Goal: Transaction & Acquisition: Purchase product/service

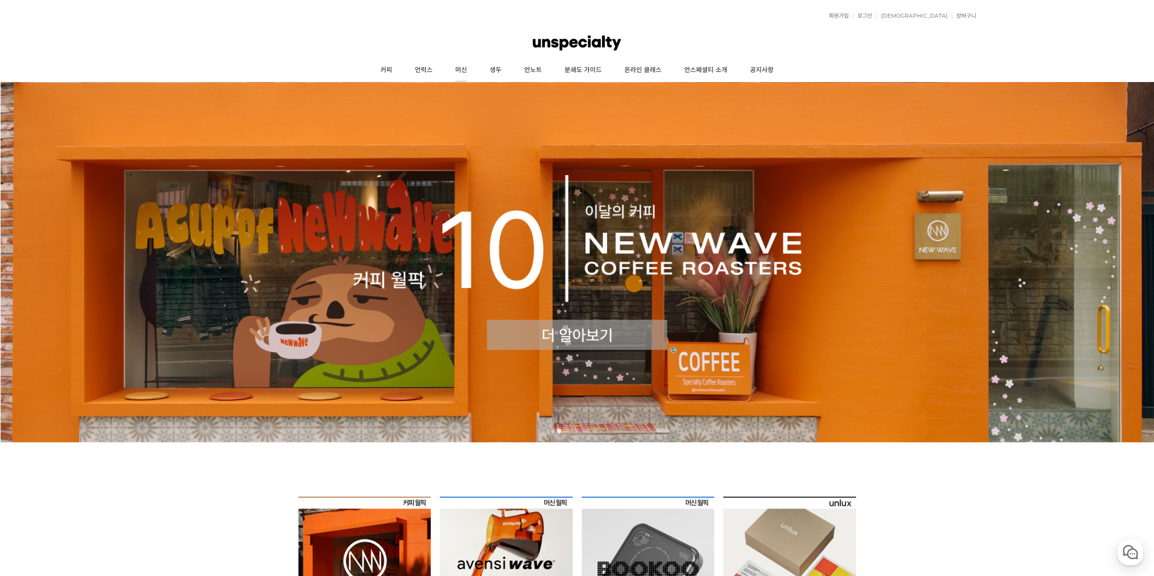
click at [461, 69] on link "머신" at bounding box center [461, 70] width 34 height 23
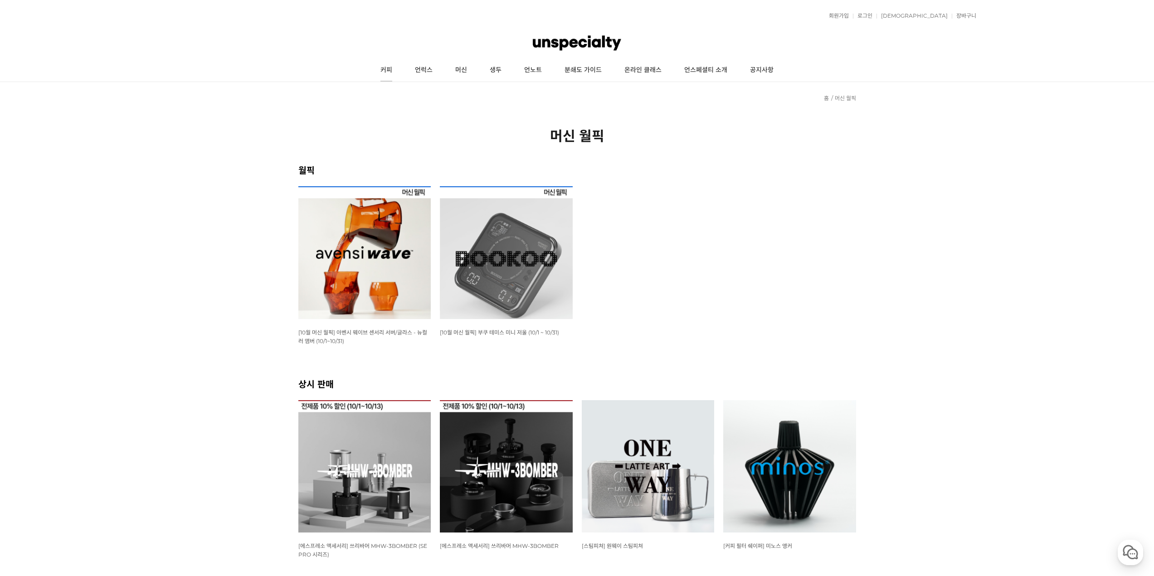
click at [403, 68] on ul "커피 언럭스 머신 생두 언노트 분쇄도 가이드 온라인 클래스 언스페셜티 소개 공지사항" at bounding box center [577, 70] width 798 height 23
click at [394, 69] on link "커피" at bounding box center [386, 70] width 34 height 23
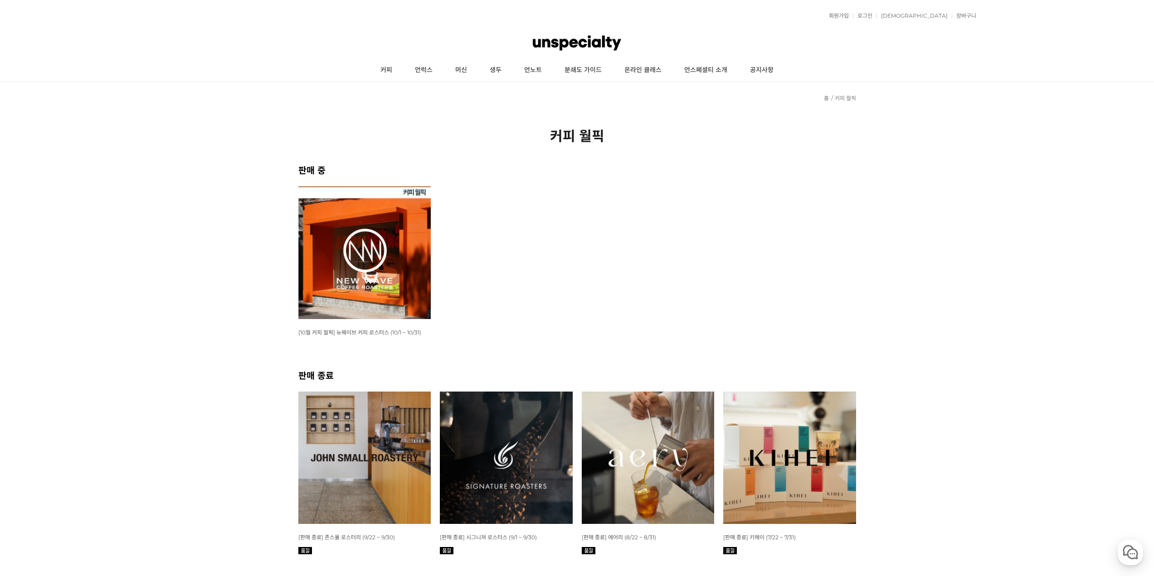
click at [401, 273] on img at bounding box center [364, 252] width 133 height 133
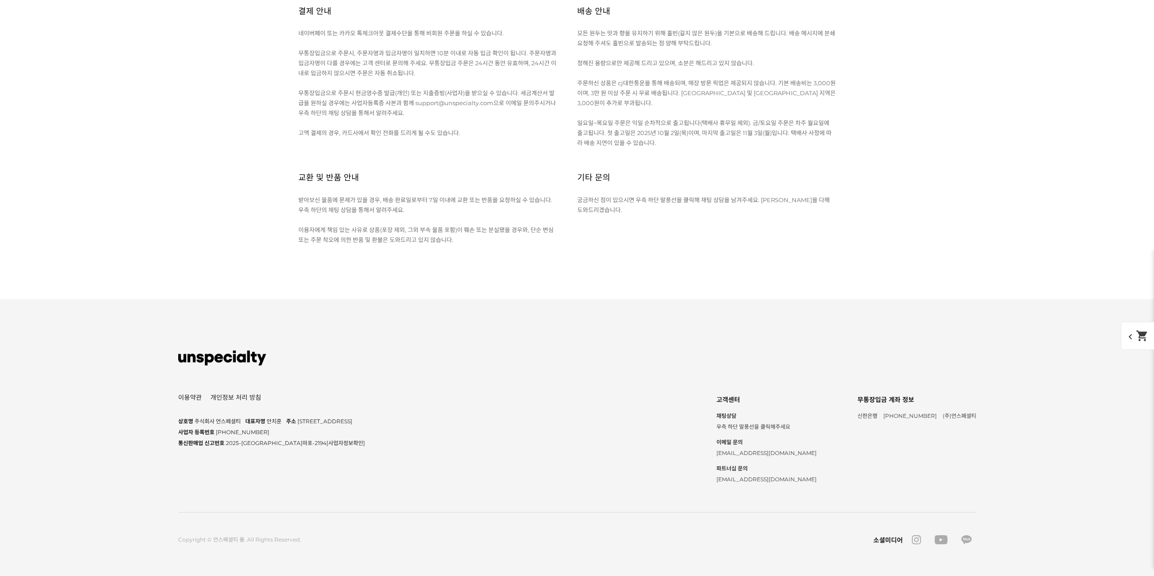
drag, startPoint x: 967, startPoint y: 424, endPoint x: 934, endPoint y: 171, distance: 255.1
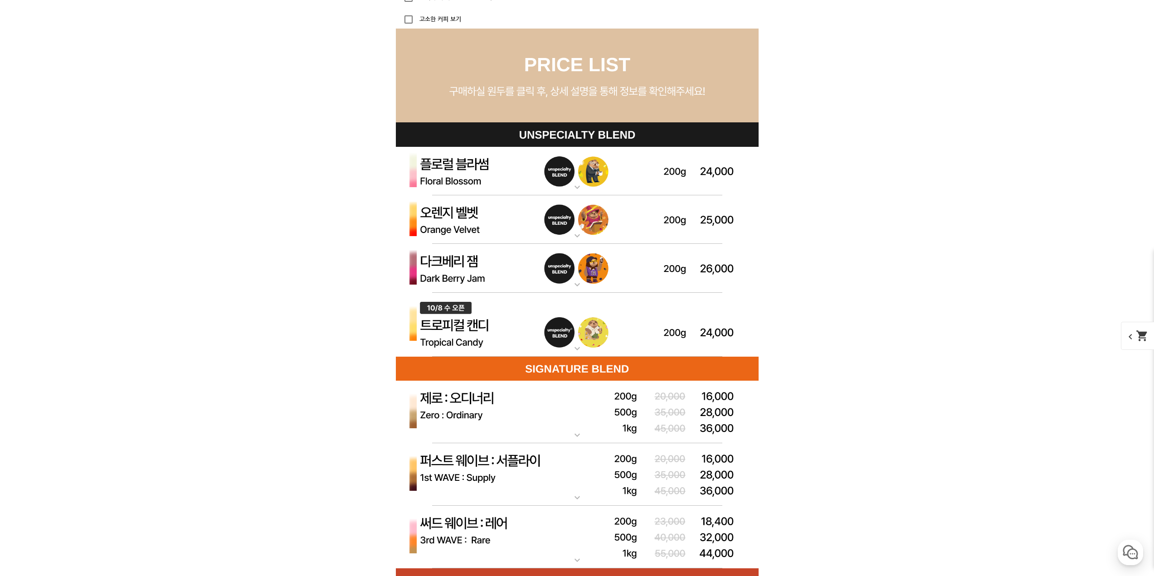
scroll to position [2652, 0]
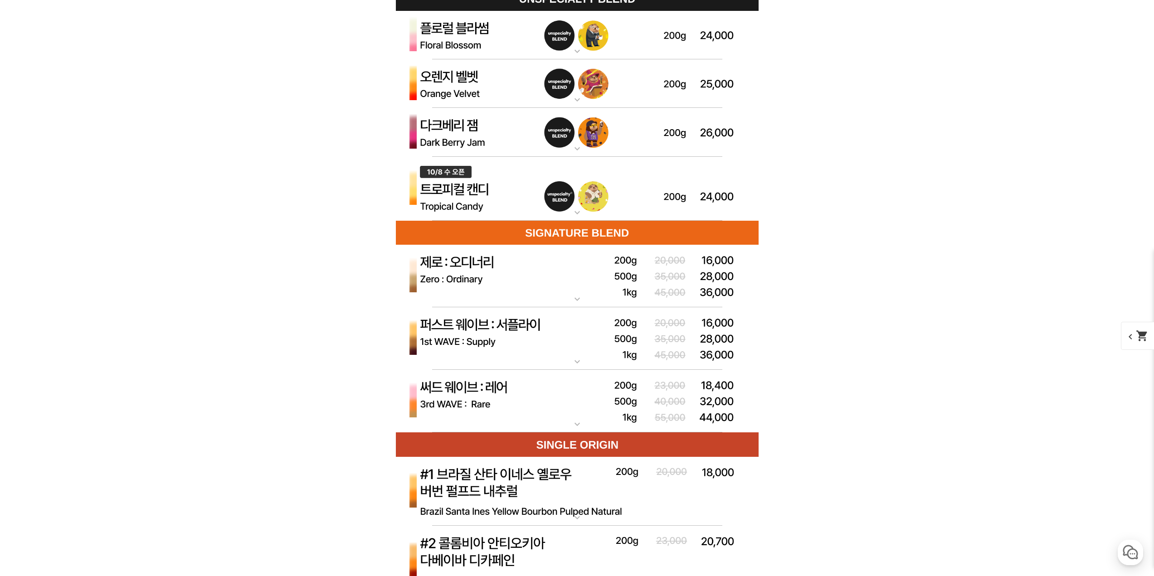
click at [663, 325] on img at bounding box center [577, 338] width 363 height 63
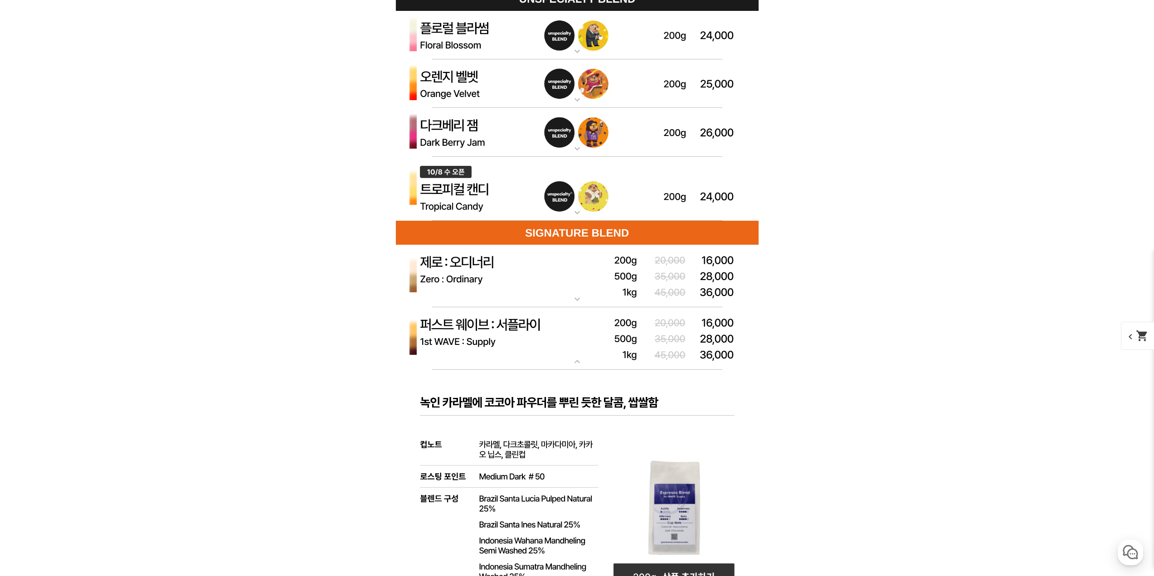
click at [616, 280] on img at bounding box center [577, 276] width 363 height 63
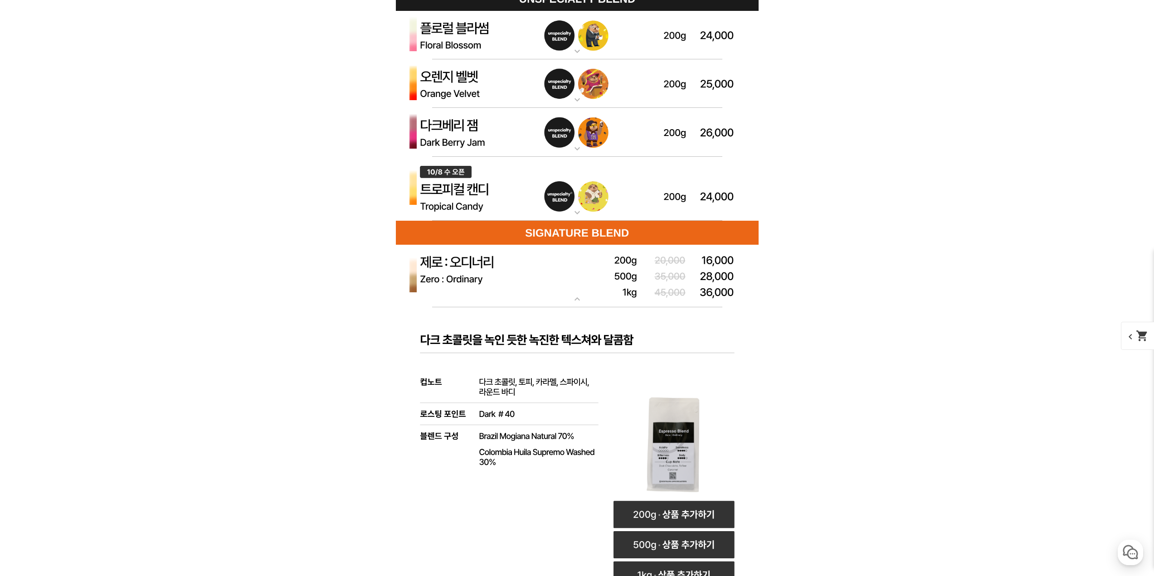
click at [645, 281] on img at bounding box center [577, 276] width 363 height 63
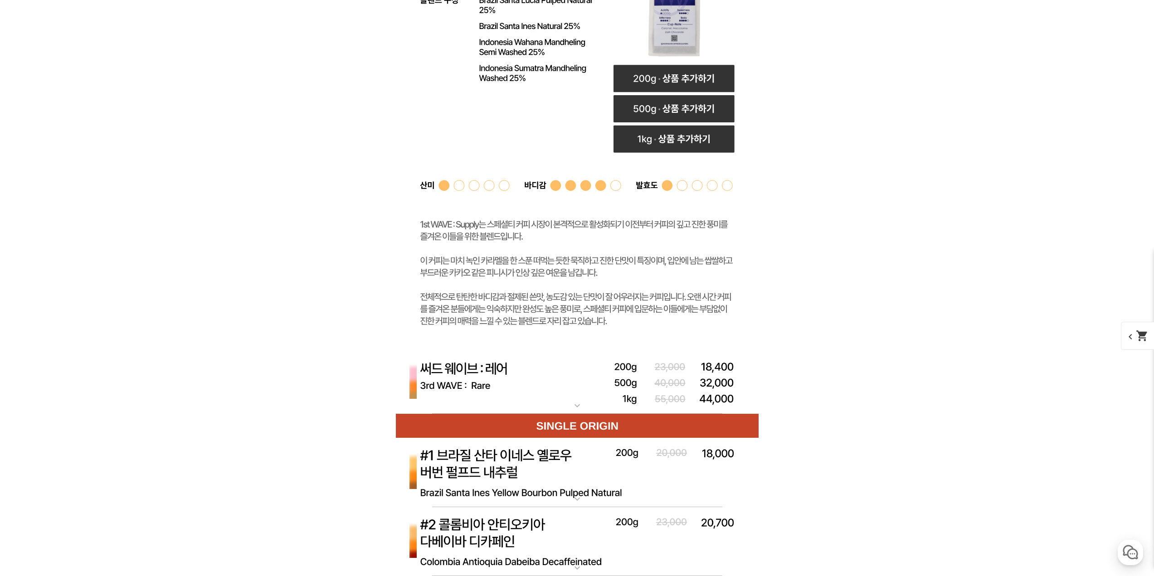
scroll to position [3196, 0]
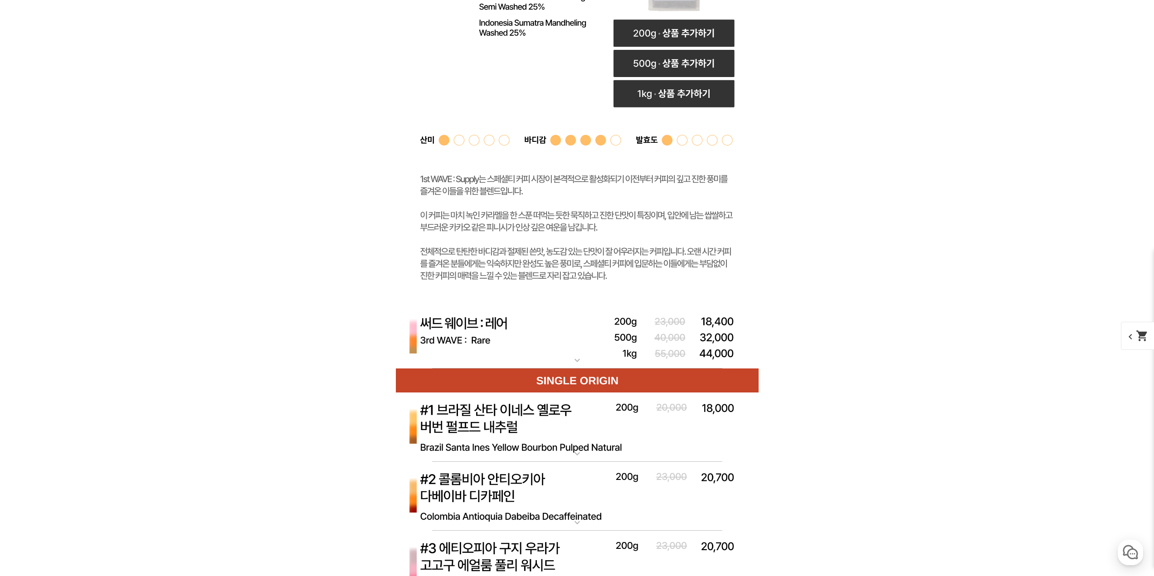
click at [601, 310] on p "써드 웨이브 : 레어 (하우스 블렌드)" at bounding box center [577, 309] width 363 height 7
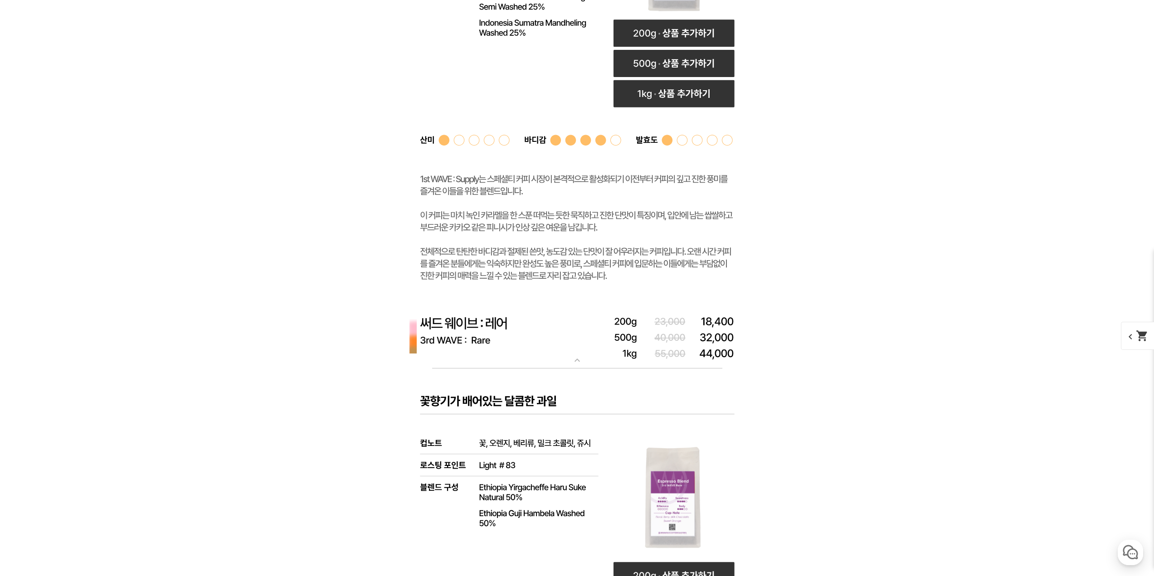
drag, startPoint x: 613, startPoint y: 332, endPoint x: 791, endPoint y: 386, distance: 185.7
click at [614, 332] on img at bounding box center [577, 337] width 363 height 63
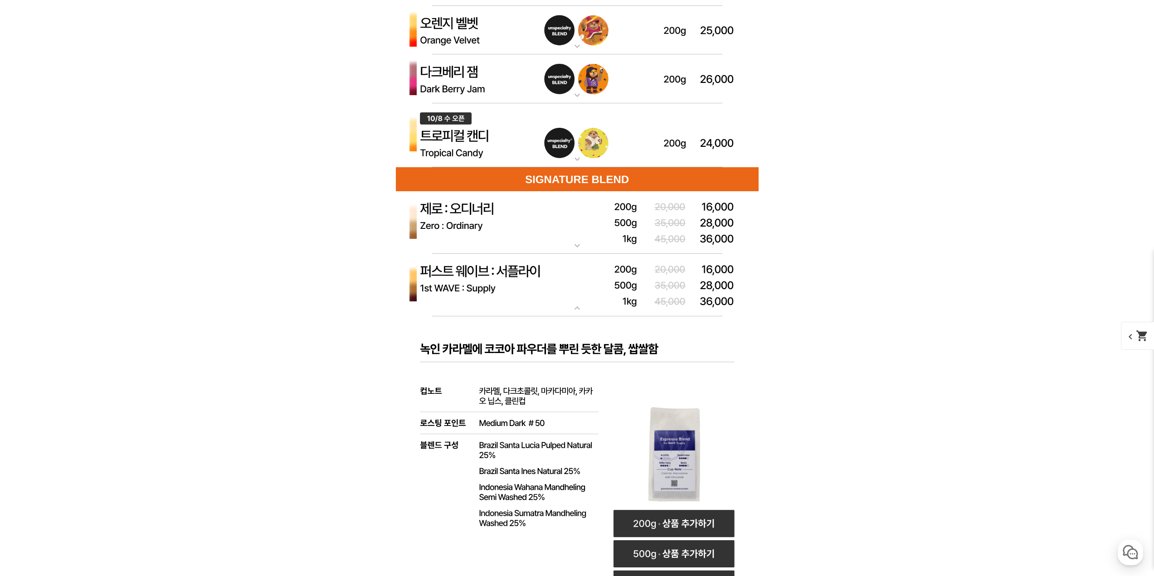
scroll to position [0, 0]
